Goal: Task Accomplishment & Management: Manage account settings

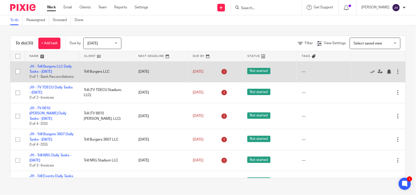
click at [301, 74] on div "---" at bounding box center [323, 71] width 44 height 5
click at [19, 73] on input "checkbox" at bounding box center [18, 72] width 10 height 10
checkbox input "true"
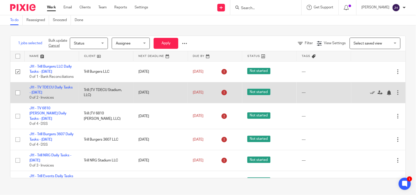
click at [16, 97] on input "checkbox" at bounding box center [18, 93] width 10 height 10
checkbox input "true"
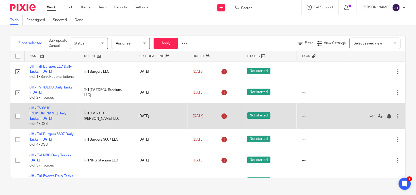
click at [17, 119] on input "checkbox" at bounding box center [18, 116] width 10 height 10
checkbox input "true"
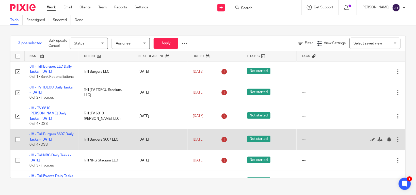
click at [18, 141] on input "checkbox" at bounding box center [18, 139] width 10 height 10
checkbox input "true"
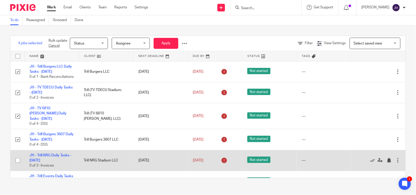
click at [17, 160] on input "checkbox" at bounding box center [18, 160] width 10 height 10
checkbox input "true"
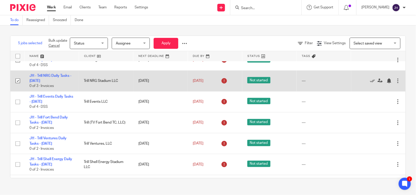
scroll to position [83, 0]
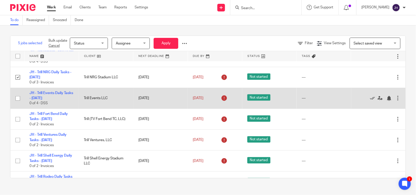
click at [19, 96] on input "checkbox" at bounding box center [18, 98] width 10 height 10
checkbox input "true"
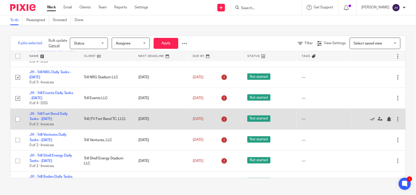
click at [20, 120] on input "checkbox" at bounding box center [18, 119] width 10 height 10
checkbox input "true"
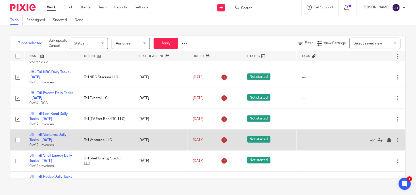
click at [19, 139] on input "checkbox" at bounding box center [18, 140] width 10 height 10
checkbox input "true"
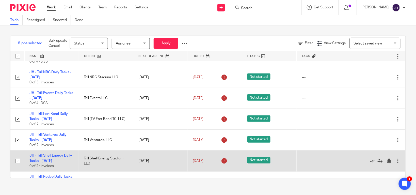
click at [19, 164] on input "checkbox" at bounding box center [18, 161] width 10 height 10
checkbox input "true"
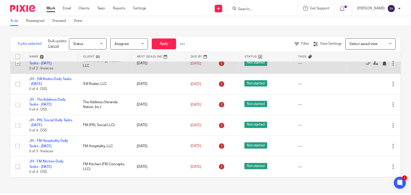
scroll to position [181, 0]
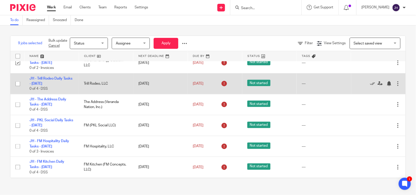
click at [19, 84] on input "checkbox" at bounding box center [18, 84] width 10 height 10
checkbox input "true"
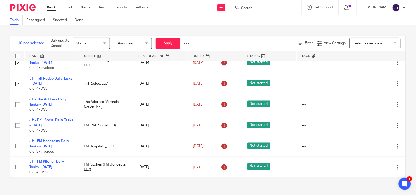
click at [189, 44] on div at bounding box center [186, 43] width 5 height 5
click at [184, 62] on button "Delete" at bounding box center [175, 63] width 26 height 7
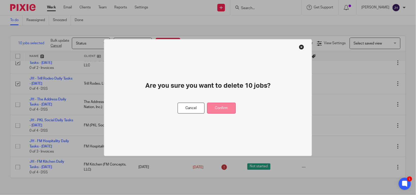
click at [228, 110] on button "Confirm" at bounding box center [221, 108] width 29 height 11
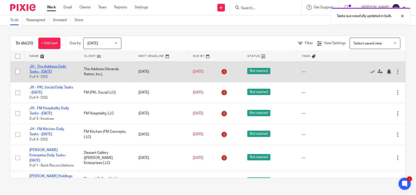
click at [46, 66] on link "JH - The Address Daily Tasks - [DATE]" at bounding box center [47, 69] width 37 height 9
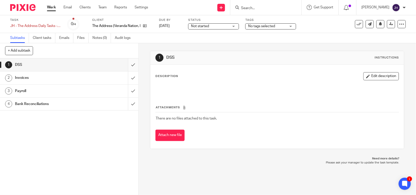
click at [123, 66] on input "submit" at bounding box center [69, 64] width 138 height 13
click at [126, 78] on input "submit" at bounding box center [69, 77] width 138 height 13
click at [128, 92] on input "submit" at bounding box center [69, 90] width 138 height 13
click at [129, 104] on input "submit" at bounding box center [69, 103] width 138 height 13
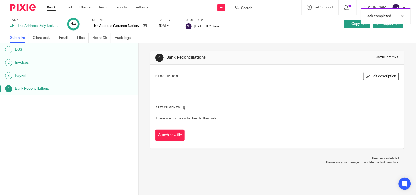
click at [54, 7] on link "Work" at bounding box center [51, 7] width 9 height 5
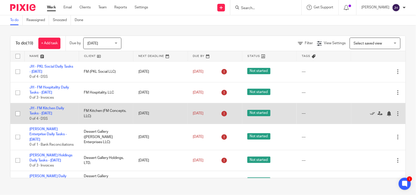
click at [15, 112] on input "checkbox" at bounding box center [18, 114] width 10 height 10
checkbox input "true"
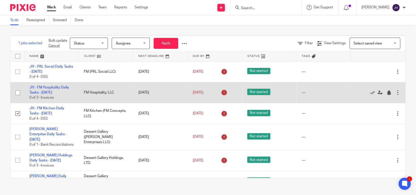
click at [20, 89] on input "checkbox" at bounding box center [18, 93] width 10 height 10
checkbox input "true"
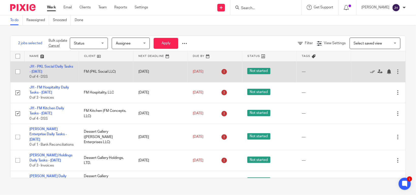
click at [20, 69] on input "checkbox" at bounding box center [18, 72] width 10 height 10
checkbox input "true"
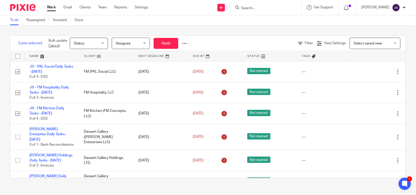
click at [187, 43] on div at bounding box center [184, 43] width 5 height 5
click at [182, 63] on button "Delete" at bounding box center [173, 63] width 26 height 7
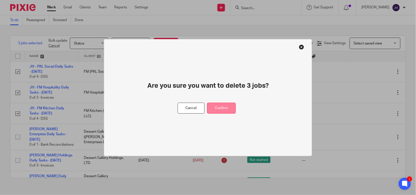
click at [229, 106] on button "Confirm" at bounding box center [221, 108] width 29 height 11
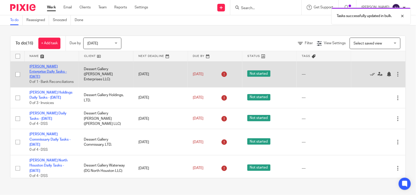
click at [47, 69] on link "[PERSON_NAME] Enterprise Daily Tasks - [DATE]" at bounding box center [47, 72] width 37 height 14
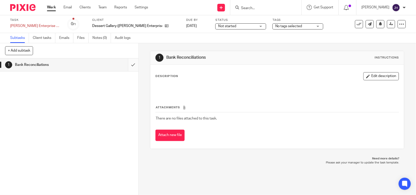
click at [126, 66] on input "submit" at bounding box center [69, 64] width 138 height 13
click at [53, 10] on link "Work" at bounding box center [51, 7] width 9 height 5
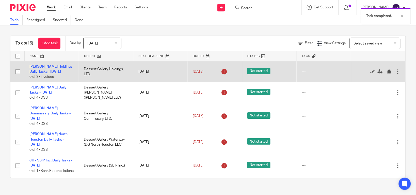
click at [53, 71] on link "[PERSON_NAME] Holdings Daily Tasks - [DATE]" at bounding box center [50, 69] width 43 height 9
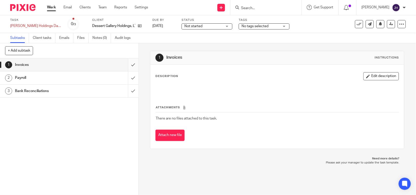
click at [126, 64] on input "submit" at bounding box center [69, 64] width 138 height 13
click at [129, 77] on input "submit" at bounding box center [69, 77] width 138 height 13
click at [131, 93] on input "submit" at bounding box center [69, 90] width 138 height 13
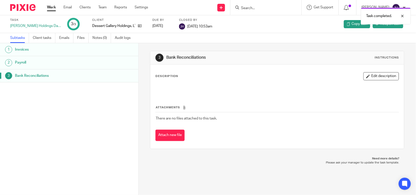
click at [53, 10] on link "Work" at bounding box center [51, 7] width 9 height 5
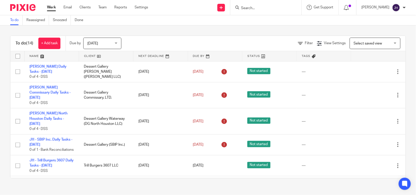
click at [49, 60] on link at bounding box center [52, 56] width 54 height 10
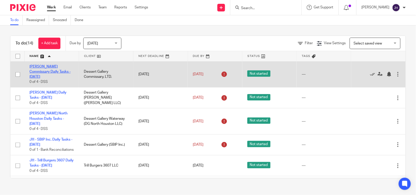
click at [51, 72] on link "[PERSON_NAME] Commissary Daily Tasks - [DATE]" at bounding box center [49, 72] width 41 height 14
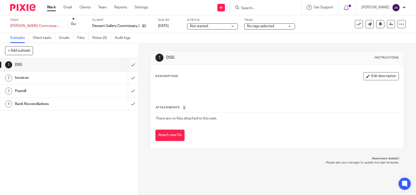
click at [126, 67] on input "submit" at bounding box center [69, 64] width 138 height 13
click at [129, 80] on input "submit" at bounding box center [69, 77] width 138 height 13
click at [128, 93] on input "submit" at bounding box center [69, 90] width 138 height 13
click at [130, 105] on input "submit" at bounding box center [69, 103] width 138 height 13
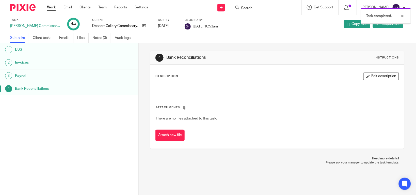
click at [55, 10] on link "Work" at bounding box center [51, 7] width 9 height 5
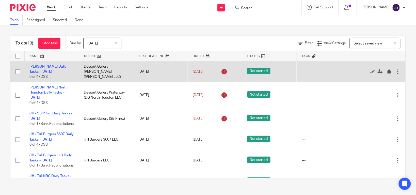
click at [56, 67] on link "[PERSON_NAME] Daily Tasks - [DATE]" at bounding box center [47, 69] width 37 height 9
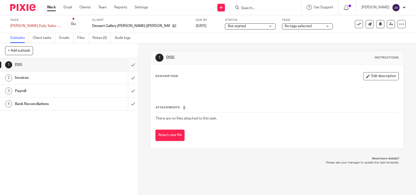
click at [127, 64] on input "submit" at bounding box center [69, 64] width 138 height 13
click at [127, 81] on input "submit" at bounding box center [69, 77] width 138 height 13
click at [127, 94] on input "submit" at bounding box center [69, 90] width 138 height 13
click at [131, 105] on input "submit" at bounding box center [69, 103] width 138 height 13
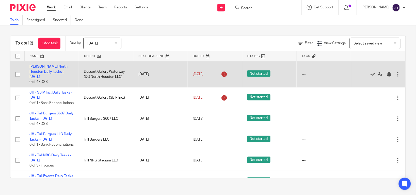
click at [55, 70] on link "[PERSON_NAME] North Houston Daily Tasks - [DATE]" at bounding box center [48, 72] width 38 height 14
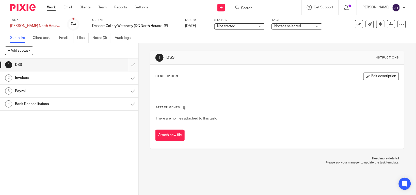
click at [124, 67] on input "submit" at bounding box center [69, 64] width 138 height 13
click at [126, 80] on input "submit" at bounding box center [69, 77] width 138 height 13
click at [127, 94] on input "submit" at bounding box center [69, 90] width 138 height 13
click at [130, 107] on input "submit" at bounding box center [69, 103] width 138 height 13
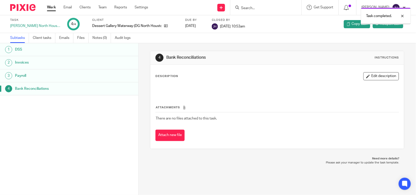
click at [54, 10] on link "Work" at bounding box center [51, 7] width 9 height 5
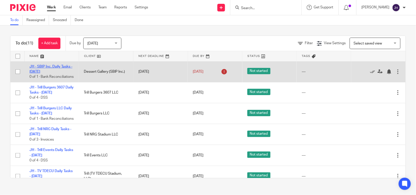
click at [46, 66] on link "JH - SBIP Inc. Daily Tasks - [DATE]" at bounding box center [50, 69] width 43 height 9
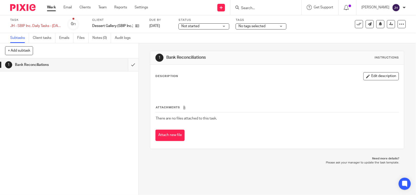
click at [126, 66] on input "submit" at bounding box center [69, 64] width 138 height 13
click at [50, 10] on link "Work" at bounding box center [51, 7] width 9 height 5
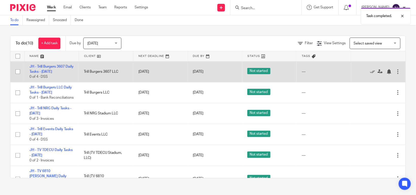
click at [17, 69] on input "checkbox" at bounding box center [18, 72] width 10 height 10
checkbox input "true"
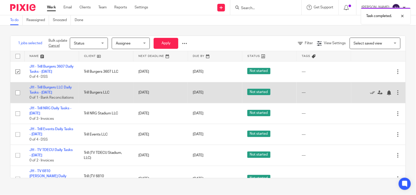
click at [16, 92] on input "checkbox" at bounding box center [18, 93] width 10 height 10
checkbox input "true"
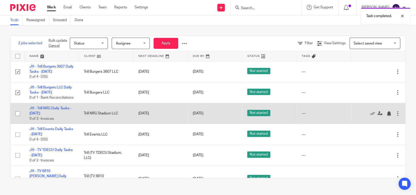
click at [19, 114] on input "checkbox" at bounding box center [18, 114] width 10 height 10
checkbox input "true"
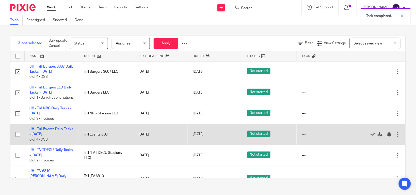
click at [17, 135] on input "checkbox" at bounding box center [18, 134] width 10 height 10
checkbox input "true"
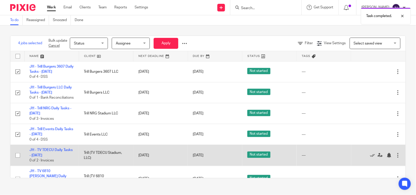
click at [17, 156] on input "checkbox" at bounding box center [18, 155] width 10 height 10
checkbox input "true"
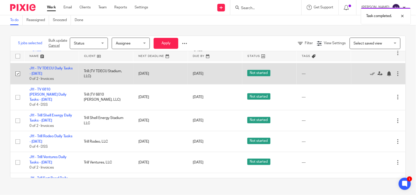
scroll to position [87, 0]
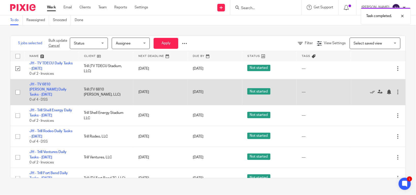
click at [16, 93] on input "checkbox" at bounding box center [18, 92] width 10 height 10
checkbox input "true"
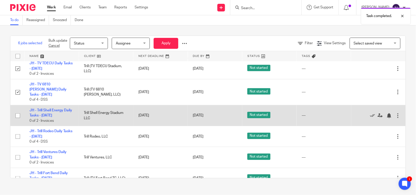
click at [18, 116] on input "checkbox" at bounding box center [18, 116] width 10 height 10
checkbox input "true"
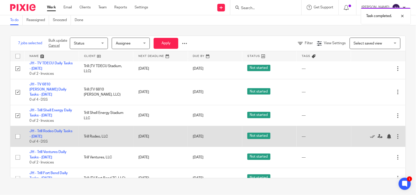
click at [18, 138] on input "checkbox" at bounding box center [18, 136] width 10 height 10
checkbox input "true"
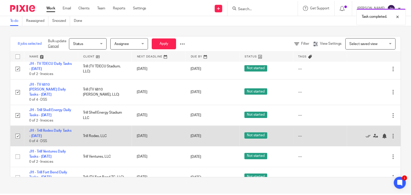
scroll to position [97, 0]
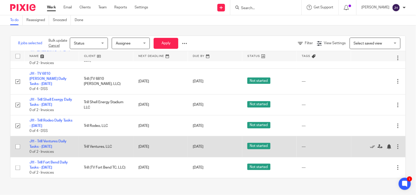
click at [20, 145] on input "checkbox" at bounding box center [18, 147] width 10 height 10
checkbox input "true"
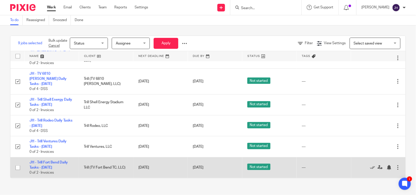
click at [19, 165] on input "checkbox" at bounding box center [18, 168] width 10 height 10
checkbox input "true"
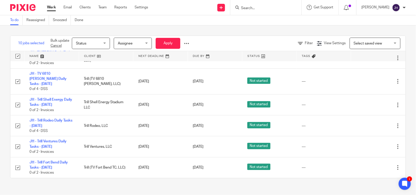
click at [189, 43] on div at bounding box center [186, 43] width 5 height 5
click at [184, 63] on button "Delete" at bounding box center [175, 63] width 26 height 7
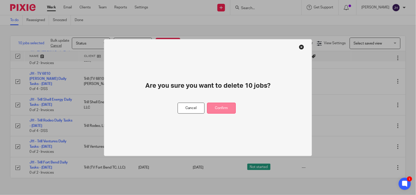
click at [224, 106] on button "Confirm" at bounding box center [221, 108] width 29 height 11
